Goal: Task Accomplishment & Management: Use online tool/utility

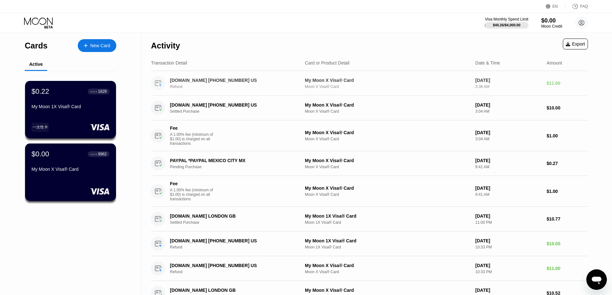
click at [227, 77] on div "[DOMAIN_NAME] [PHONE_NUMBER] US Refund My Moon X Visa® Card Moon X Visa® Card […" at bounding box center [369, 83] width 437 height 25
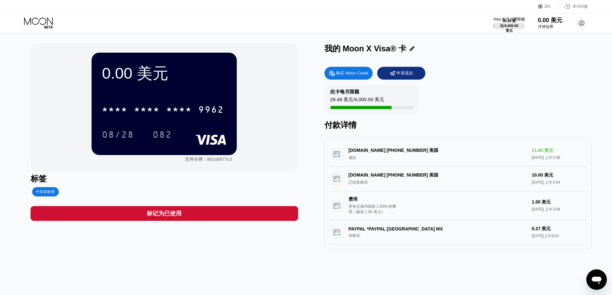
click at [412, 152] on div "[DOMAIN_NAME] [PHONE_NUMBER] 美国 退款 11.00 美元 [DATE] 上午3:36" at bounding box center [457, 154] width 257 height 25
click at [549, 23] on font "0.00 美元" at bounding box center [549, 20] width 25 height 6
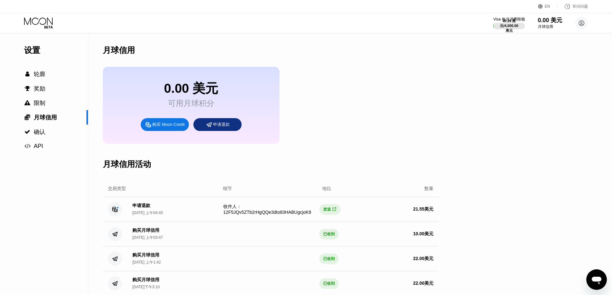
click at [249, 215] on font "收件人：12F5JQv5ZTb2rHgQQe3dto83HABUgcjoK8" at bounding box center [267, 209] width 88 height 11
drag, startPoint x: 131, startPoint y: 211, endPoint x: 255, endPoint y: 216, distance: 124.7
click at [133, 211] on div "申请退款 [DATE] 上午04:45" at bounding box center [145, 209] width 36 height 13
click at [335, 211] on div "发送 " at bounding box center [329, 209] width 21 height 11
click at [336, 212] on div "" at bounding box center [334, 209] width 4 height 5
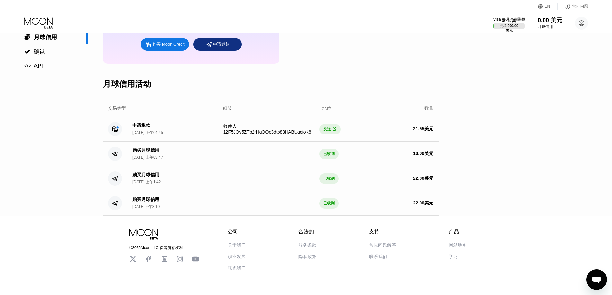
scroll to position [96, 0]
